Goal: Task Accomplishment & Management: Manage account settings

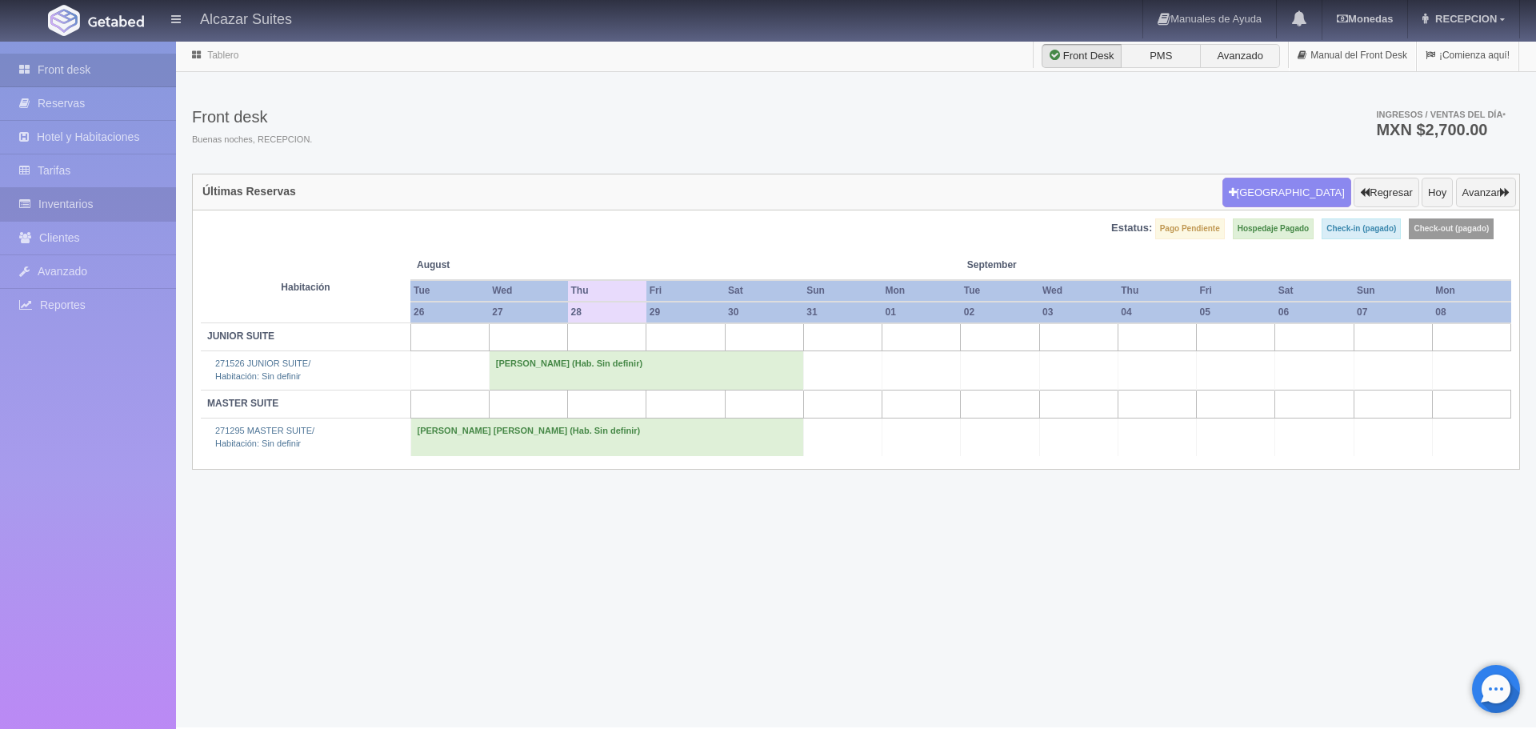
click at [90, 201] on link "Inventarios" at bounding box center [88, 204] width 176 height 33
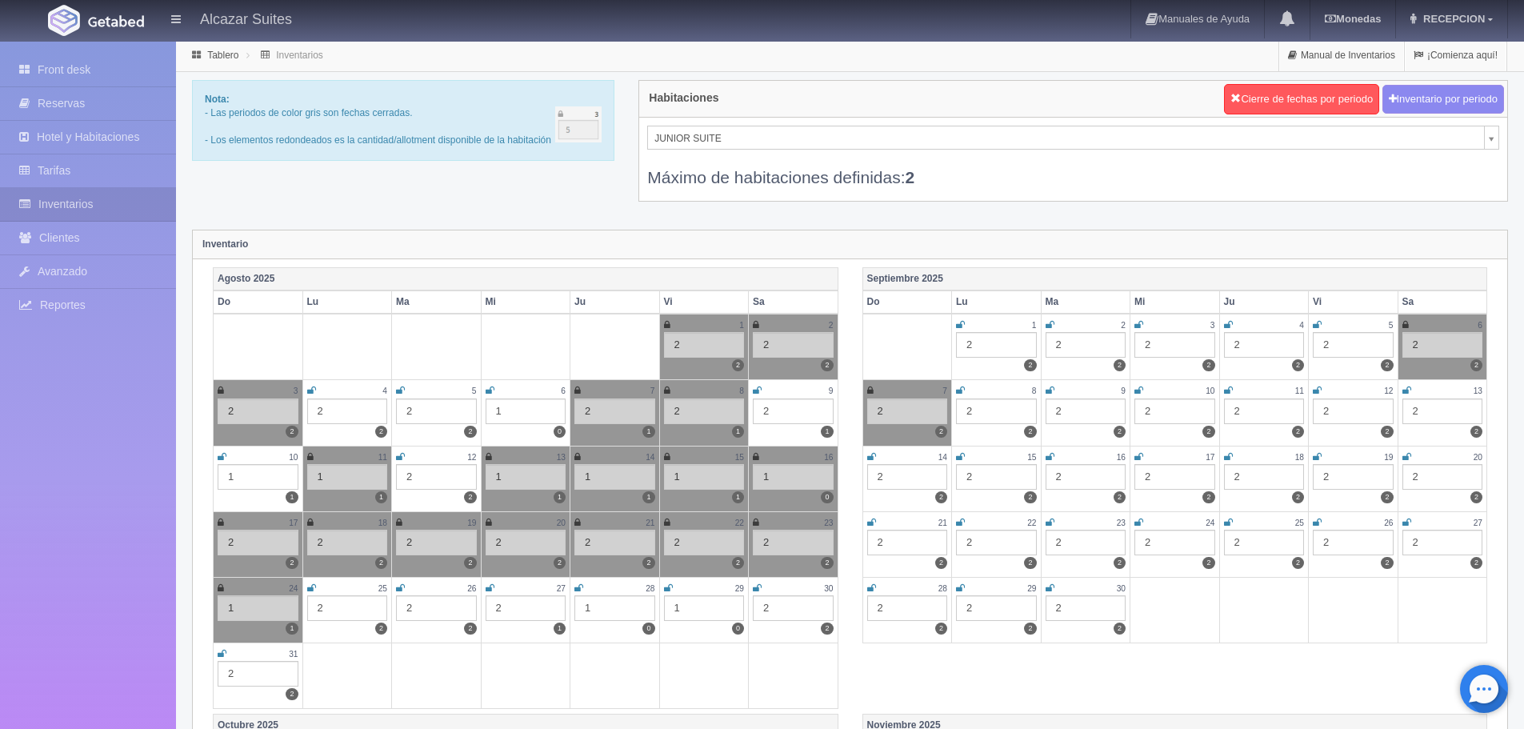
click at [577, 586] on icon at bounding box center [578, 588] width 9 height 10
click at [759, 592] on icon at bounding box center [757, 588] width 9 height 10
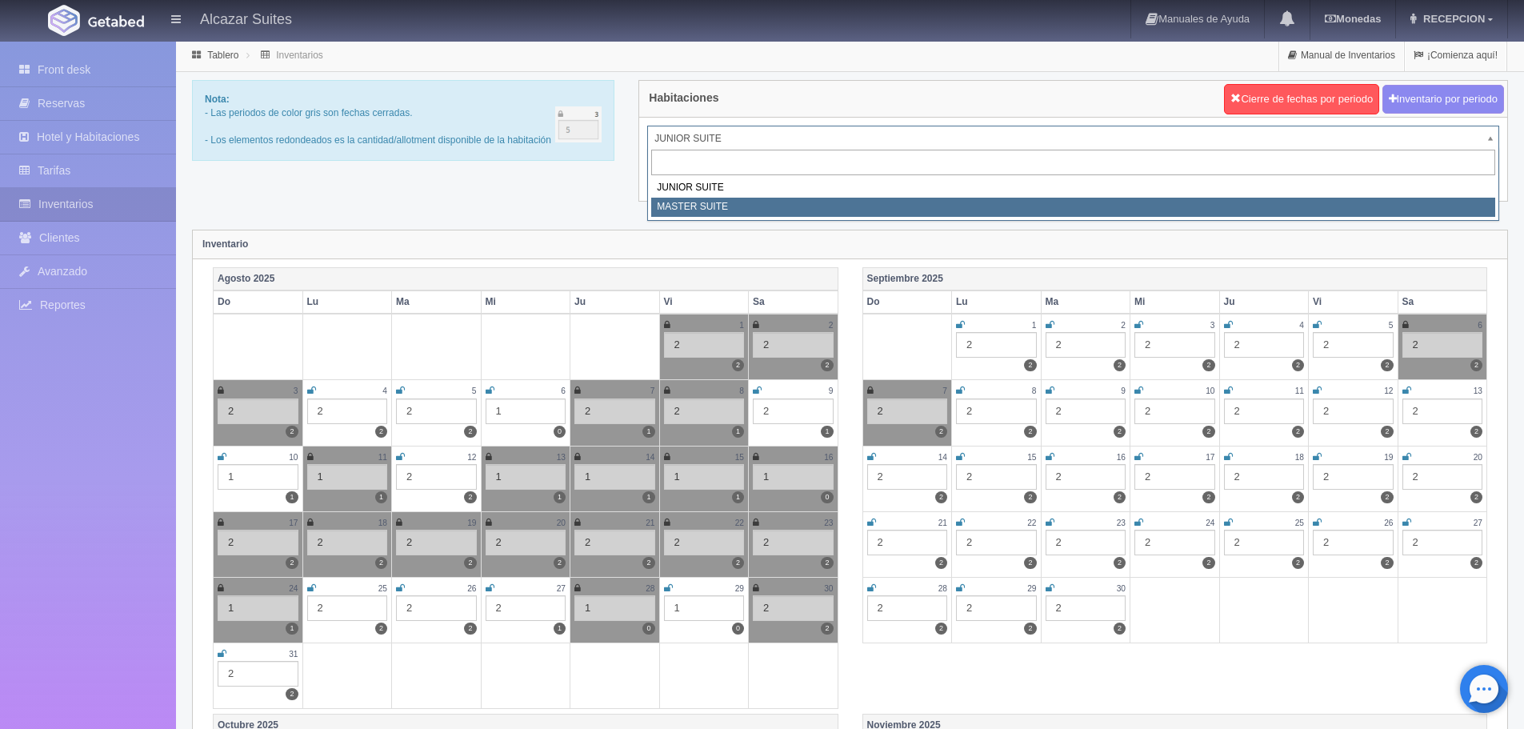
select select "305"
